Goal: Task Accomplishment & Management: Use online tool/utility

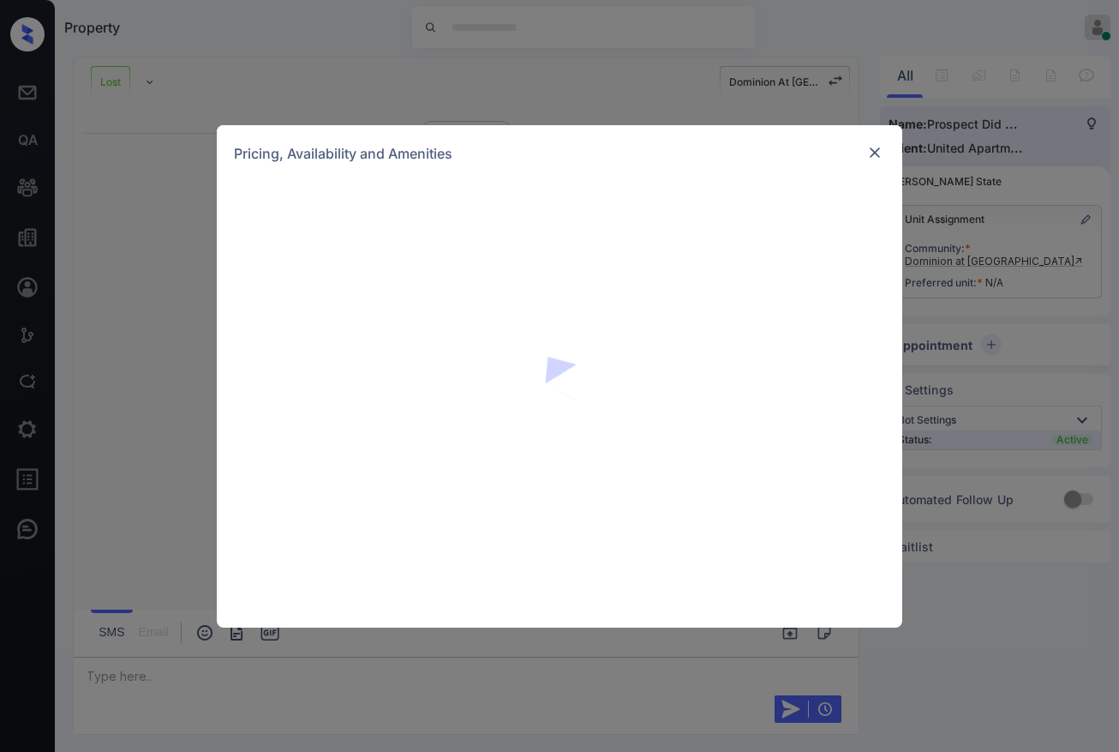
scroll to position [156, 0]
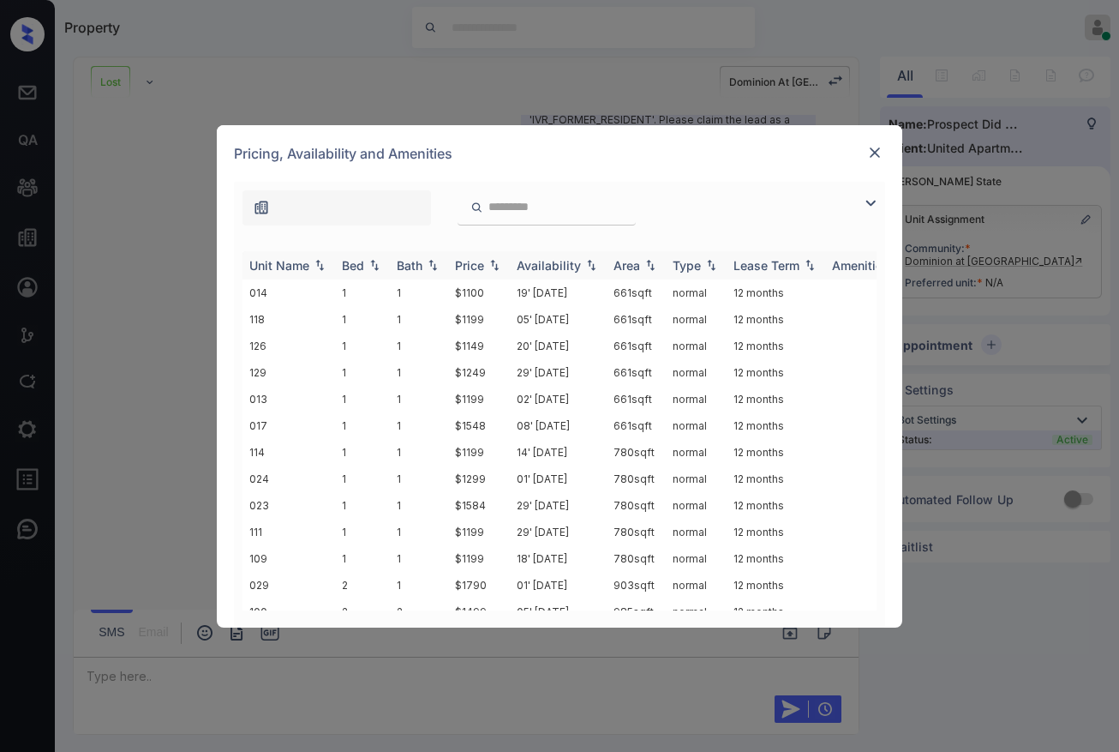
click at [476, 266] on div "Price" at bounding box center [469, 265] width 29 height 15
click at [879, 146] on img at bounding box center [875, 152] width 17 height 17
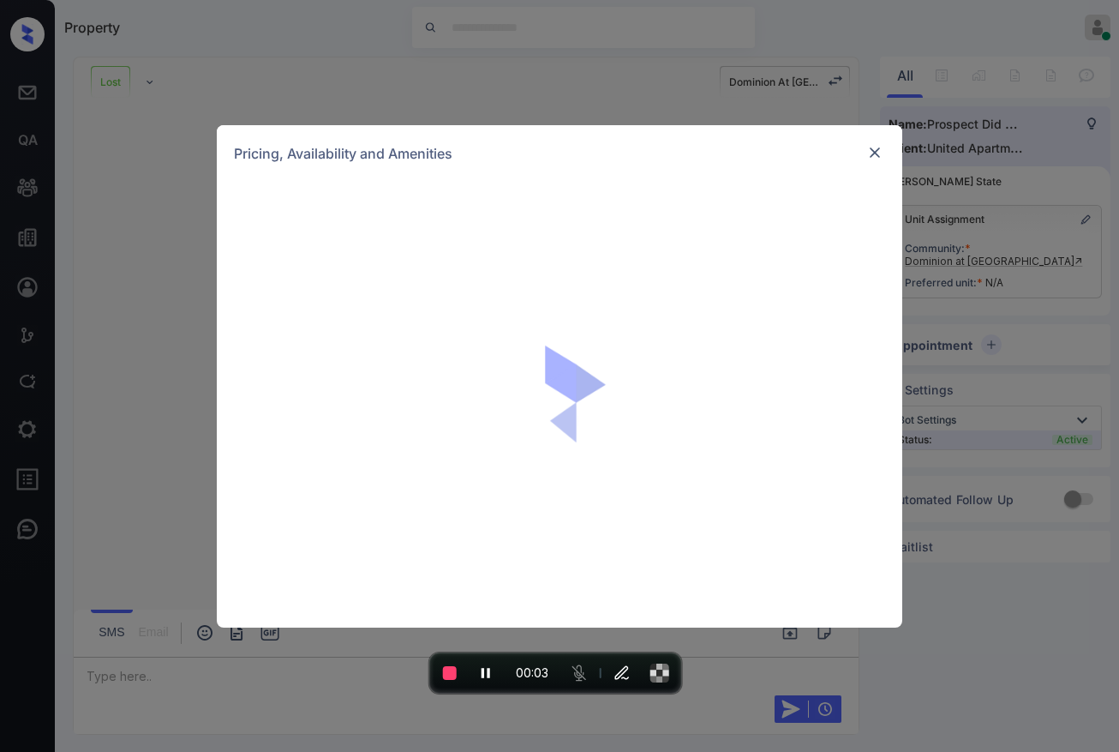
scroll to position [156, 0]
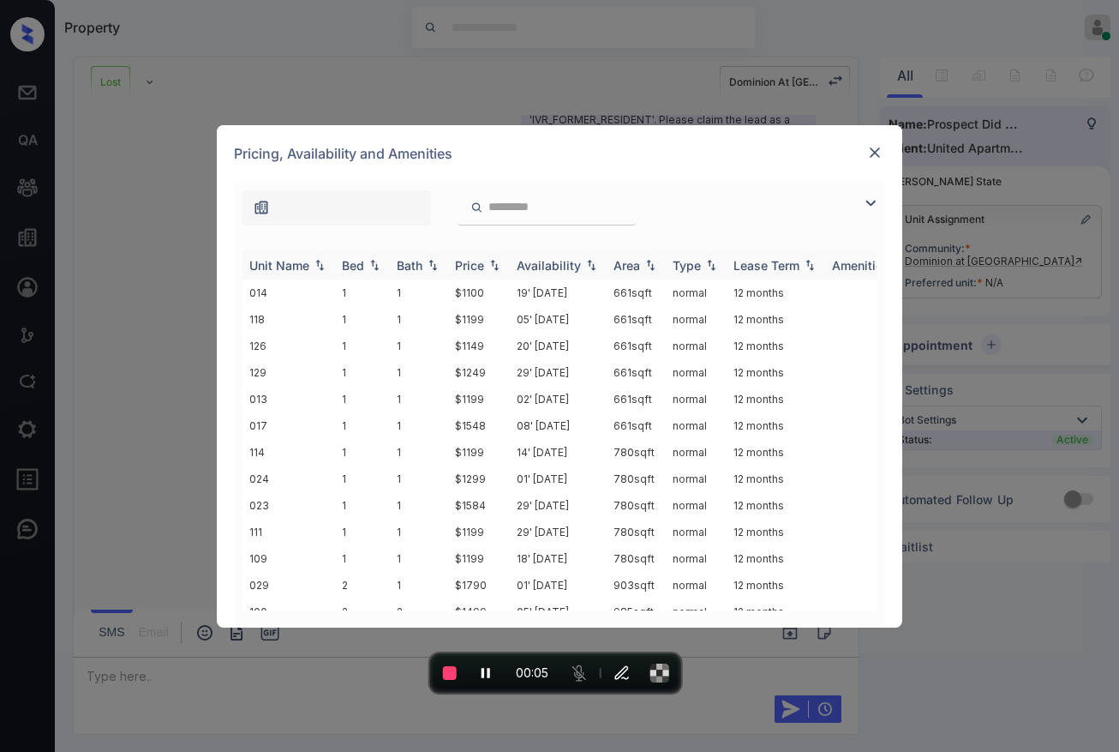
click at [484, 264] on div "Price" at bounding box center [469, 265] width 29 height 15
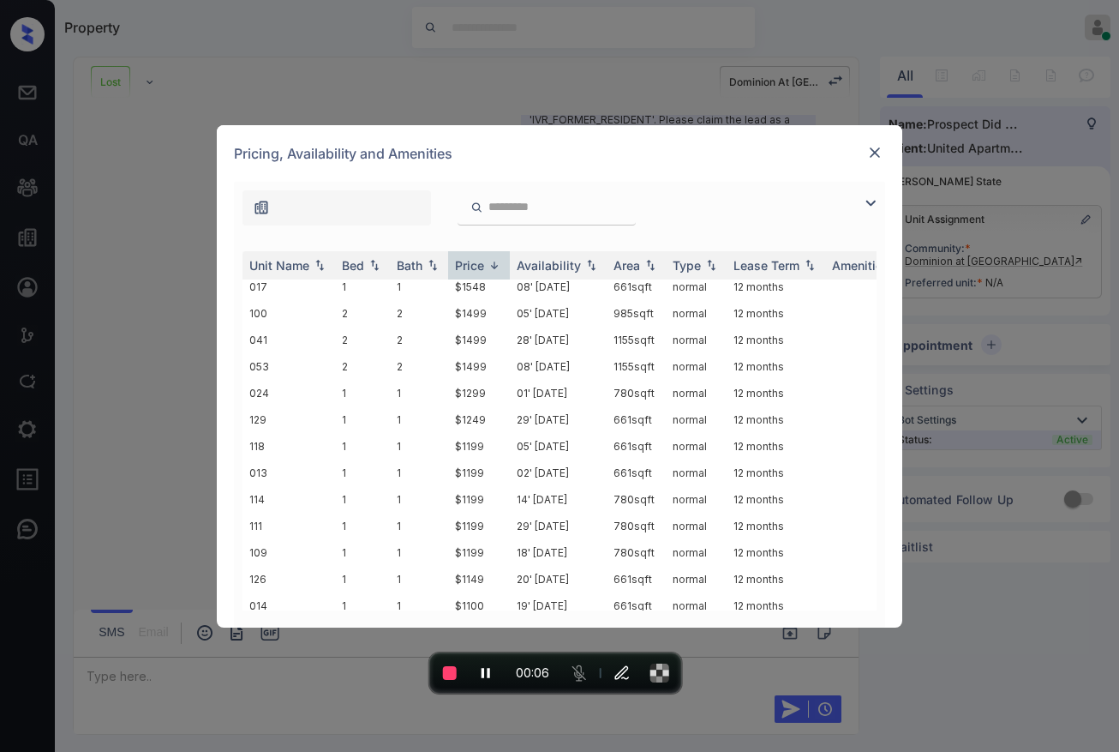
scroll to position [0, 0]
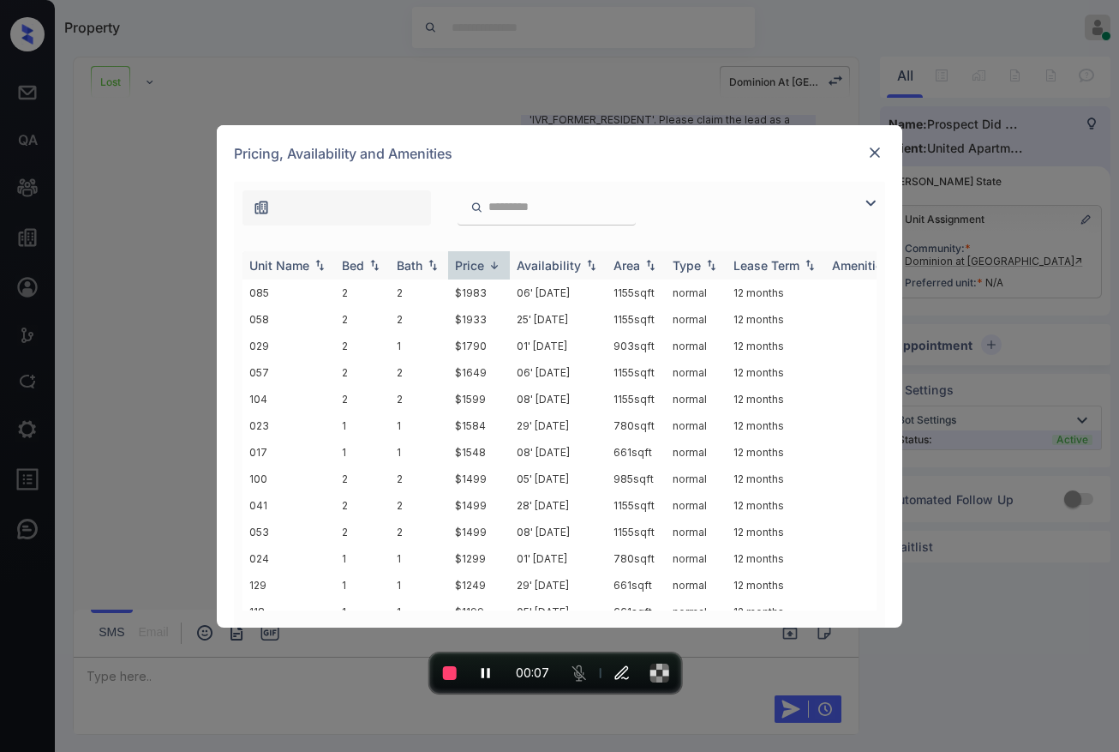
click at [488, 261] on img at bounding box center [494, 265] width 17 height 13
click at [876, 150] on img at bounding box center [875, 152] width 17 height 17
